Goal: Find specific page/section: Find specific page/section

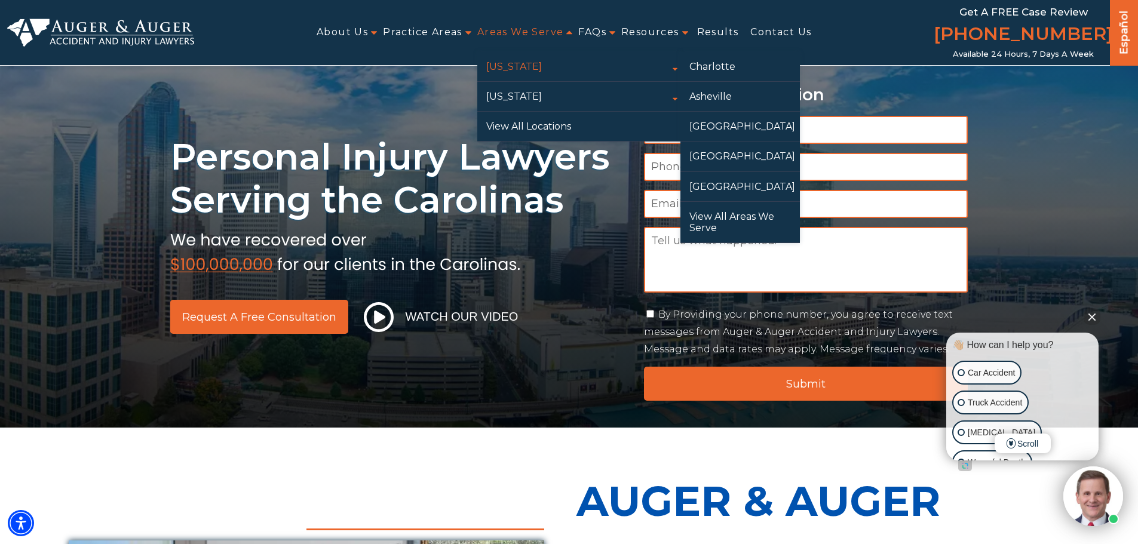
click at [535, 60] on link "[US_STATE]" at bounding box center [578, 66] width 203 height 29
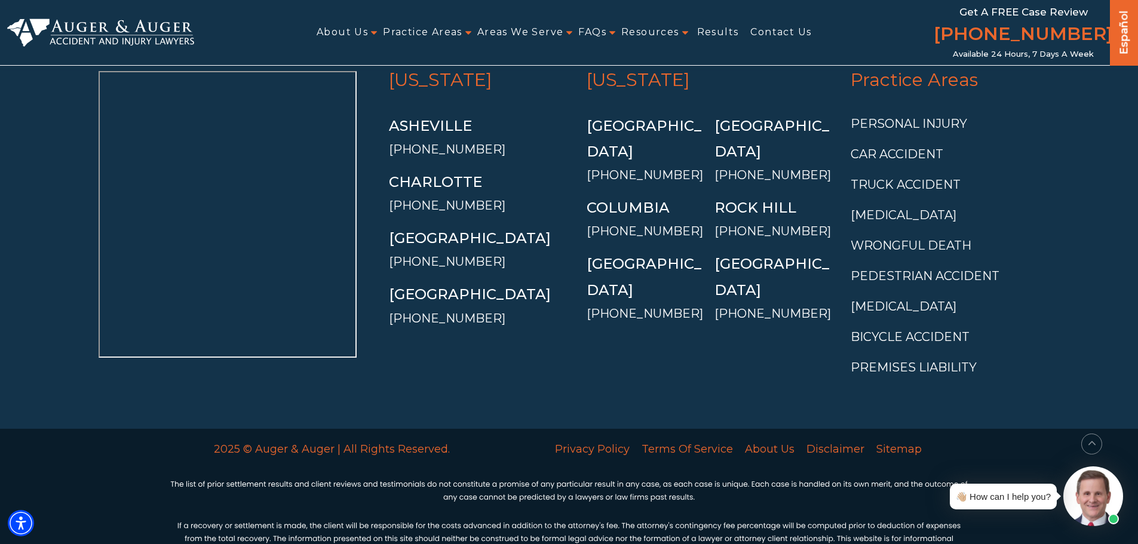
scroll to position [4494, 0]
